Goal: Browse casually

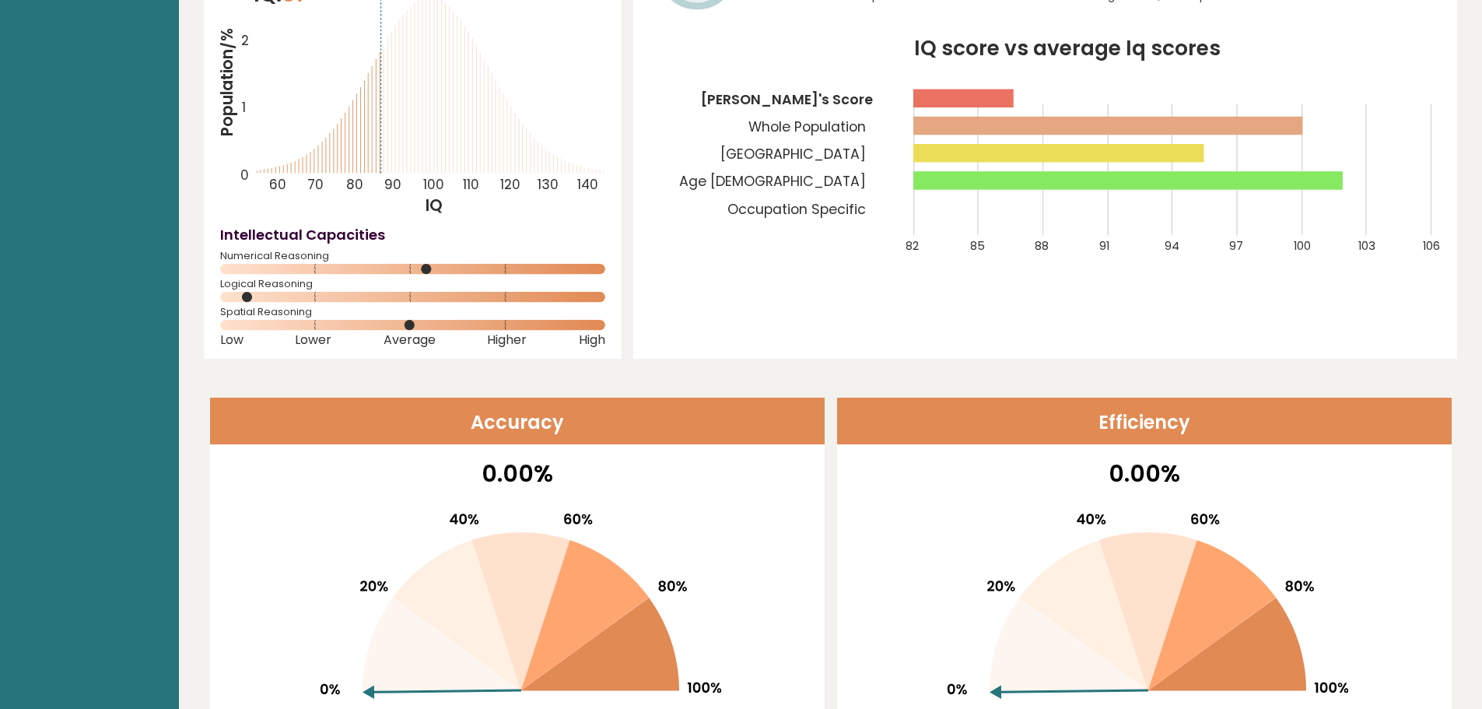
scroll to position [78, 0]
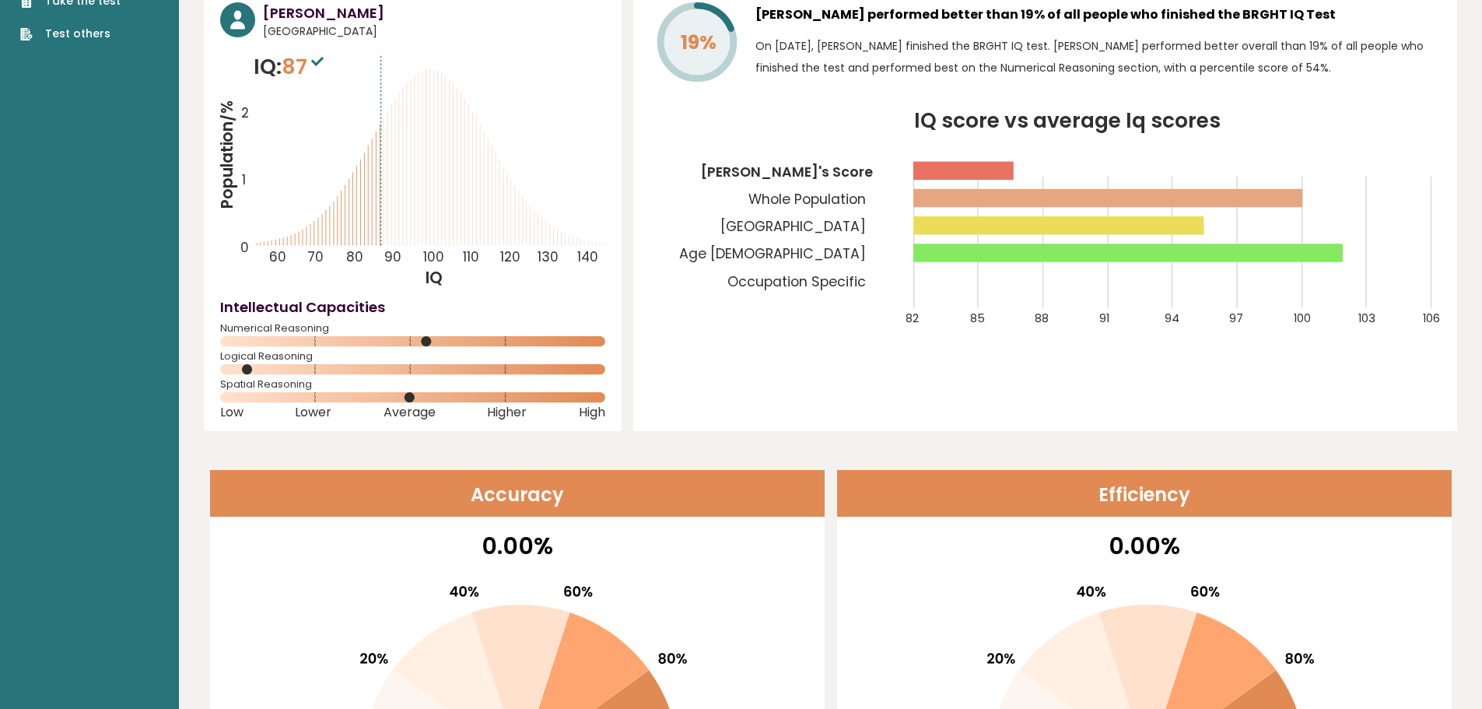
click at [711, 194] on icon "IQ score vs average Iq scores 82 85 88 91 94 97 100 103 106 Zainab's Score Whol…" at bounding box center [1044, 228] width 791 height 234
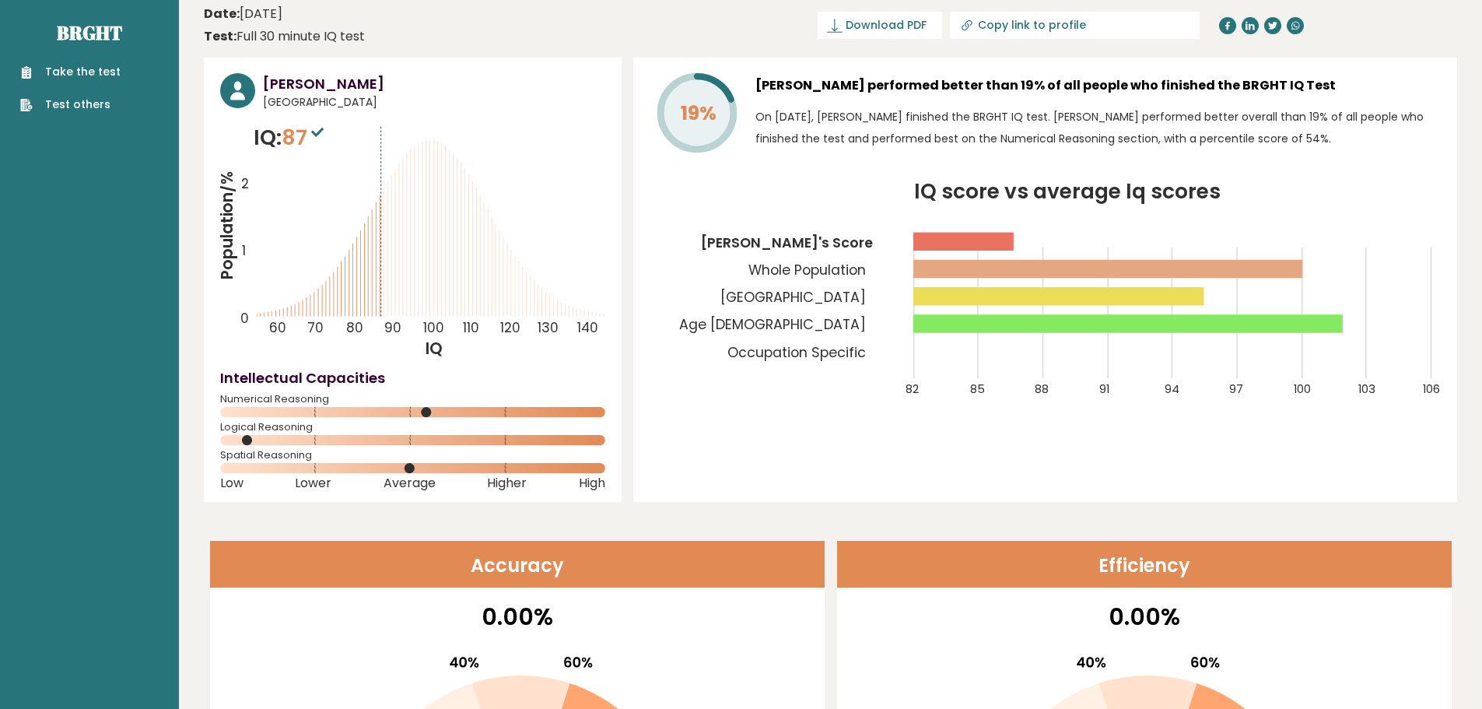
scroll to position [0, 0]
